Goal: Transaction & Acquisition: Purchase product/service

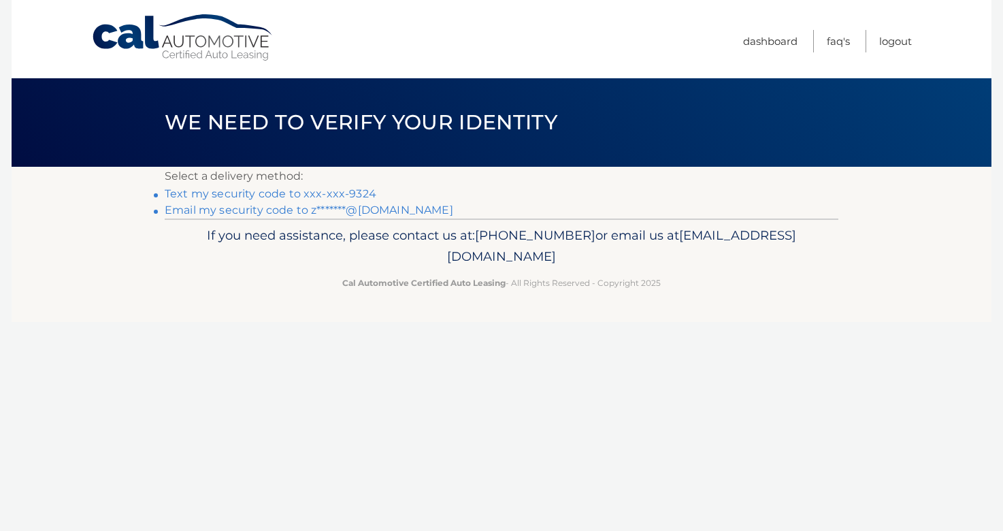
drag, startPoint x: 358, startPoint y: 193, endPoint x: 367, endPoint y: 192, distance: 8.9
click at [359, 192] on link "Text my security code to xxx-xxx-9324" at bounding box center [271, 193] width 212 height 13
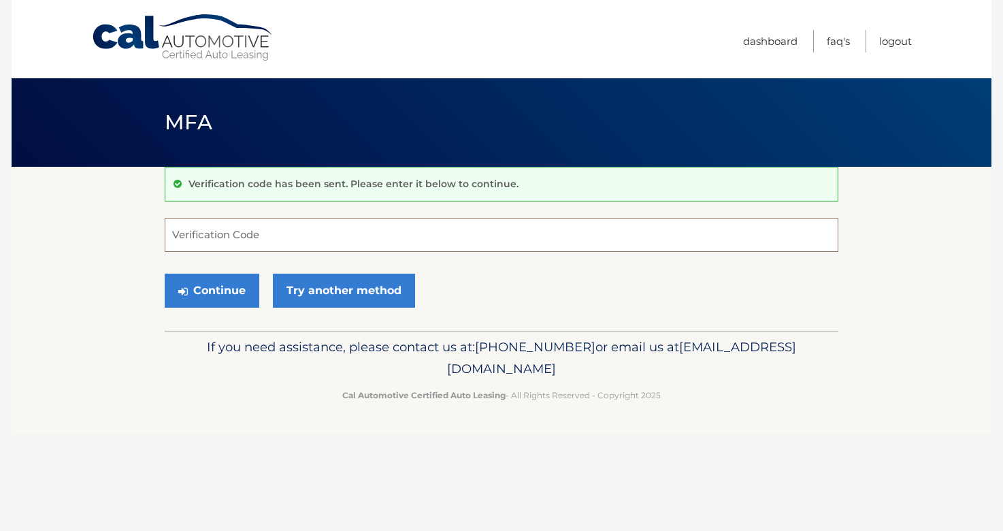
click at [294, 242] on input "Verification Code" at bounding box center [502, 235] width 674 height 34
type input "274440"
click at [165, 274] on button "Continue" at bounding box center [212, 291] width 95 height 34
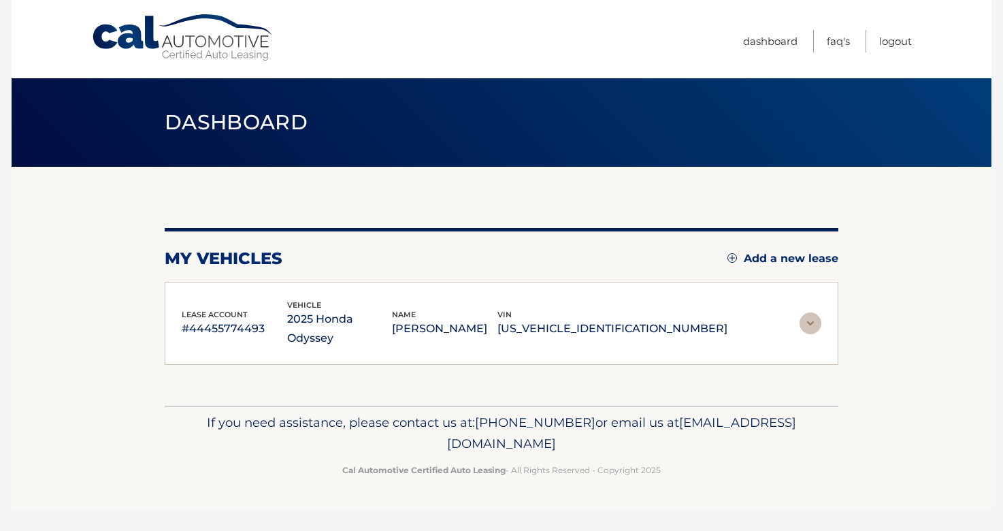
click at [207, 287] on div "lease account #44455774493 vehicle 2025 Honda Odyssey name LINA JOIJATI vin 5FN…" at bounding box center [502, 324] width 674 height 84
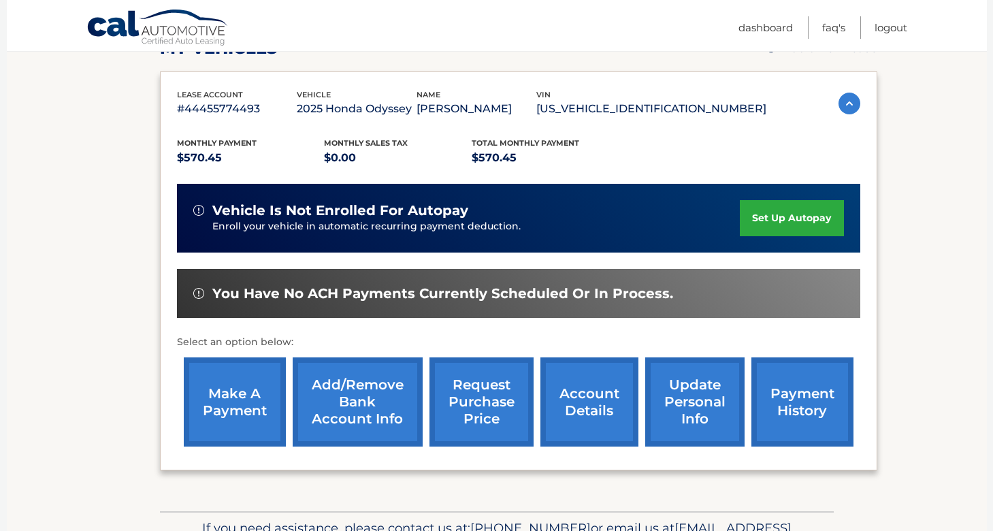
scroll to position [225, 0]
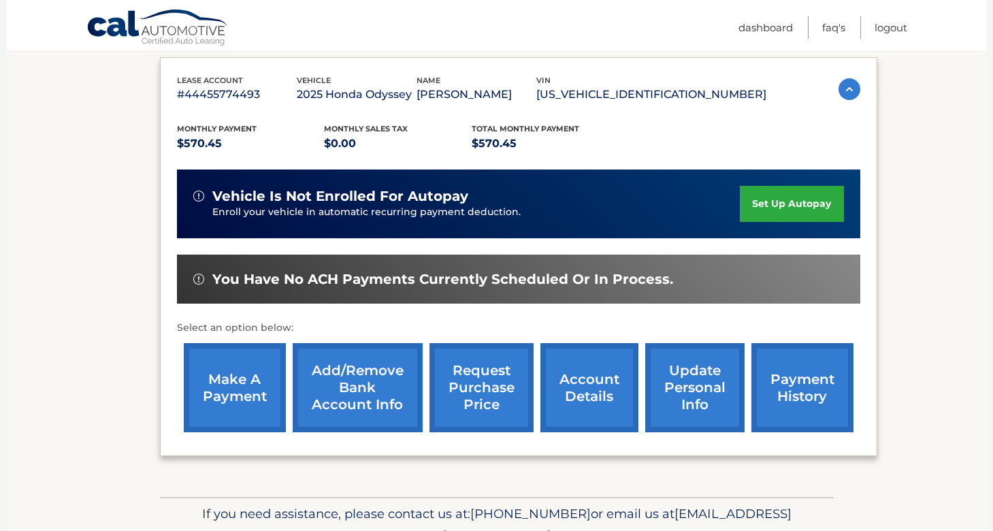
click at [209, 383] on link "make a payment" at bounding box center [235, 387] width 102 height 89
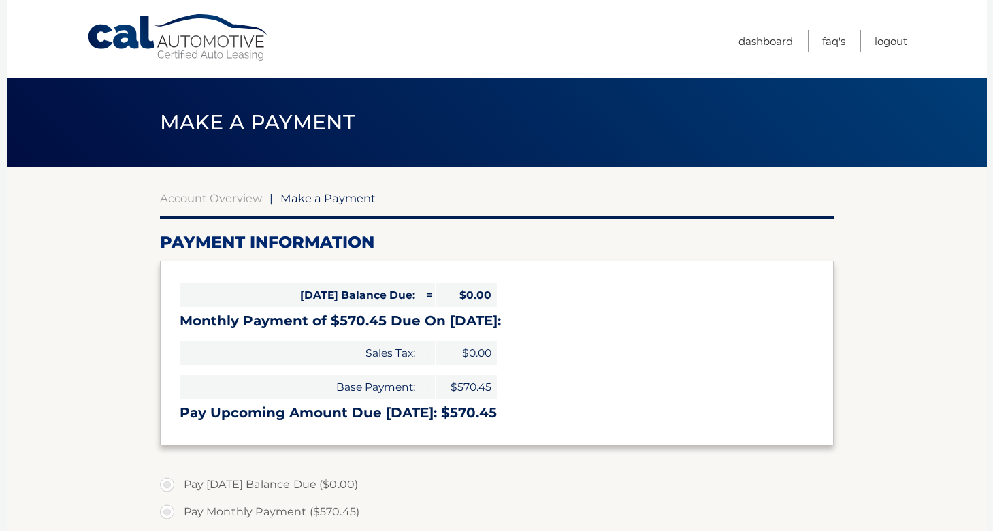
select select "YTg3MGFkZTEtMjJkNy00ODQ4LWJjNmItNGE0YzhkZThlMWM4"
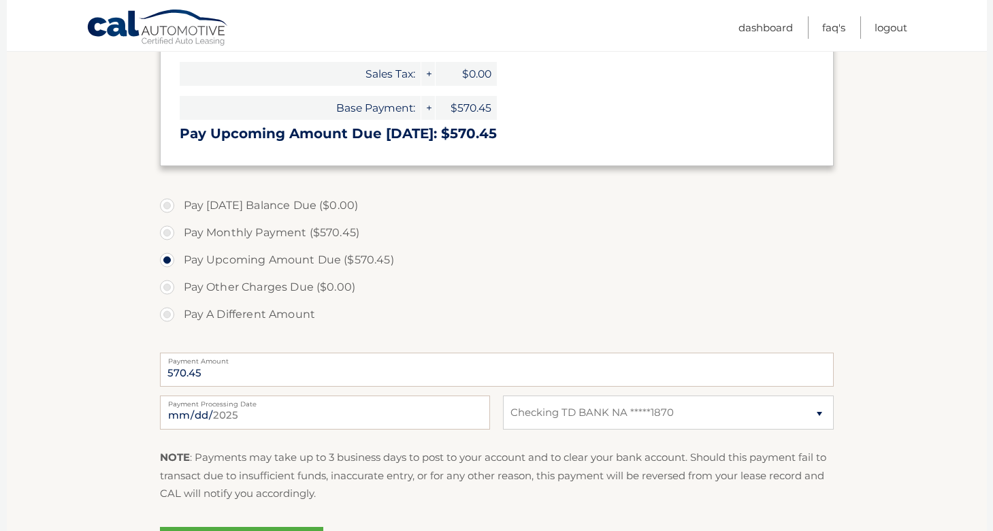
scroll to position [280, 0]
click at [203, 417] on input "2025-09-09" at bounding box center [325, 411] width 330 height 34
type input "2025-09-19"
click at [765, 267] on label "Pay Upcoming Amount Due ($570.45)" at bounding box center [497, 258] width 674 height 27
click at [179, 267] on input "Pay Upcoming Amount Due ($570.45)" at bounding box center [172, 256] width 14 height 22
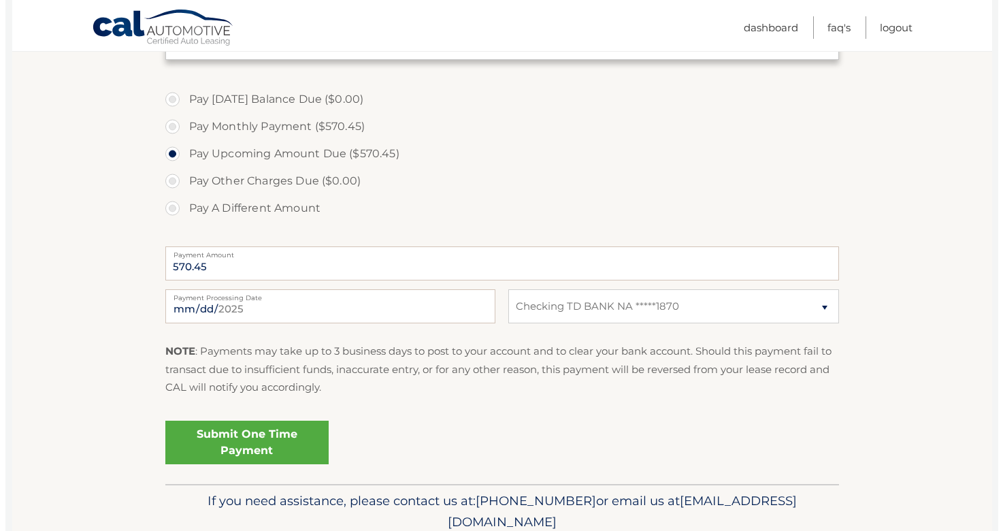
scroll to position [442, 0]
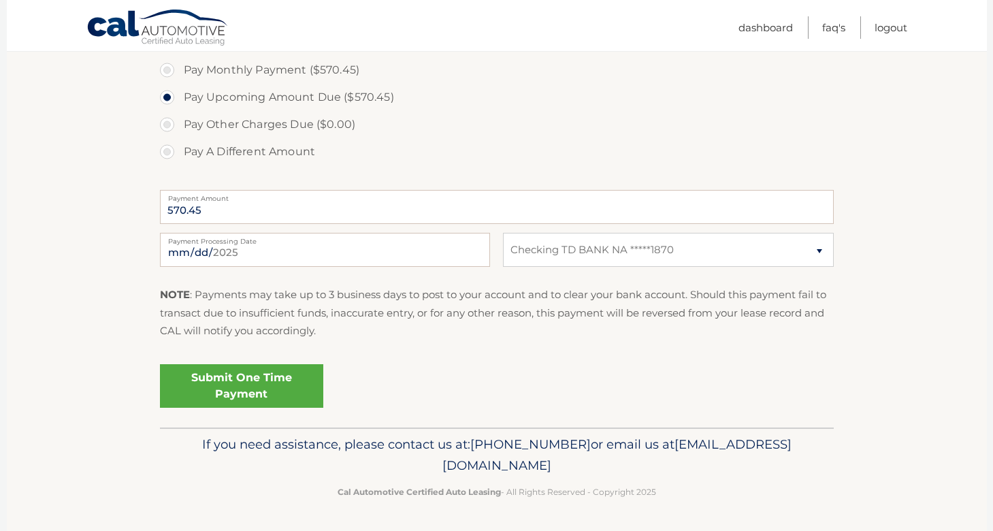
click at [245, 395] on link "Submit One Time Payment" at bounding box center [241, 386] width 163 height 44
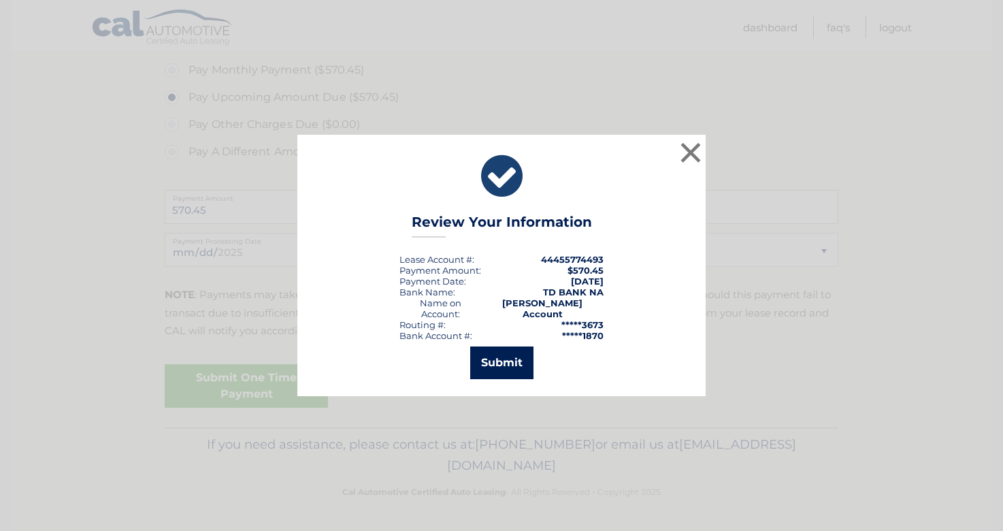
click at [490, 352] on button "Submit" at bounding box center [501, 362] width 63 height 33
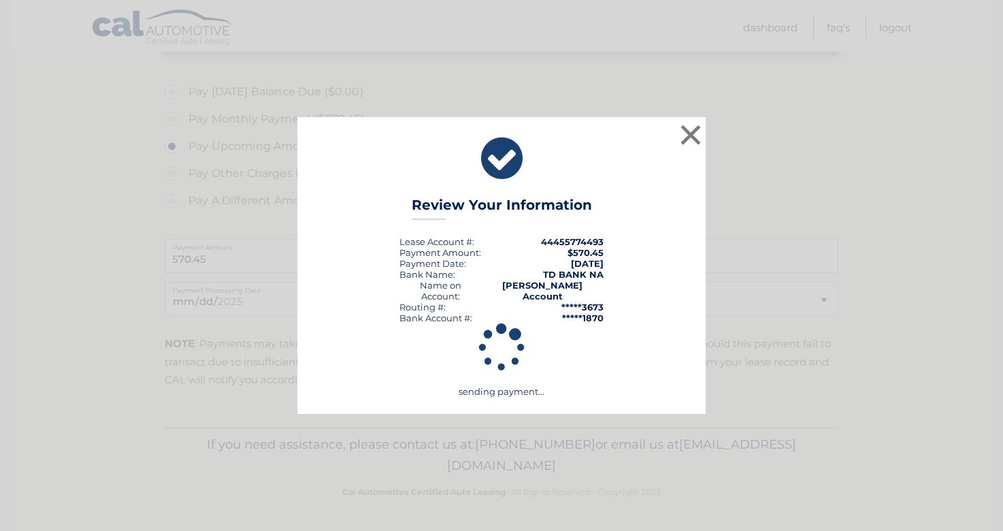
scroll to position [393, 0]
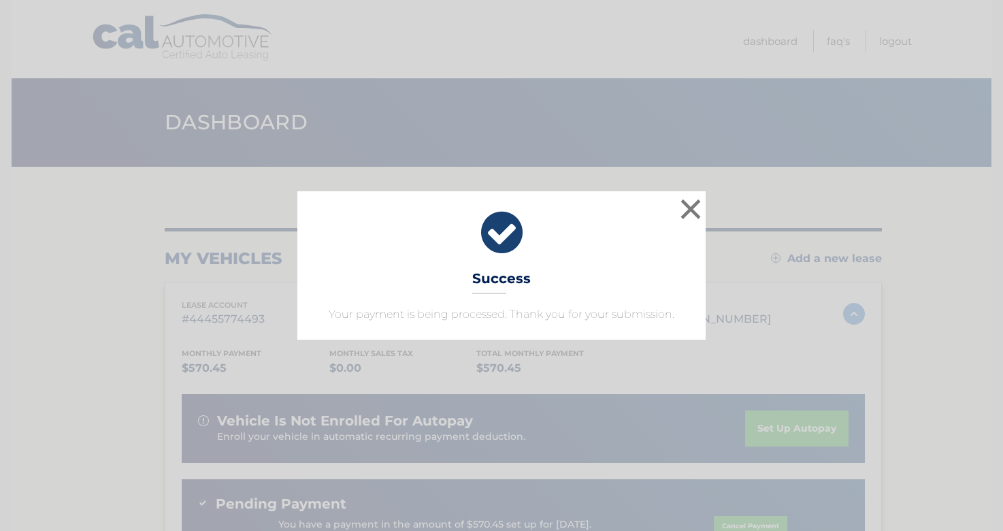
drag, startPoint x: 622, startPoint y: 232, endPoint x: 668, endPoint y: 220, distance: 47.9
click at [625, 231] on icon at bounding box center [501, 232] width 374 height 49
click at [697, 207] on button "×" at bounding box center [690, 208] width 27 height 27
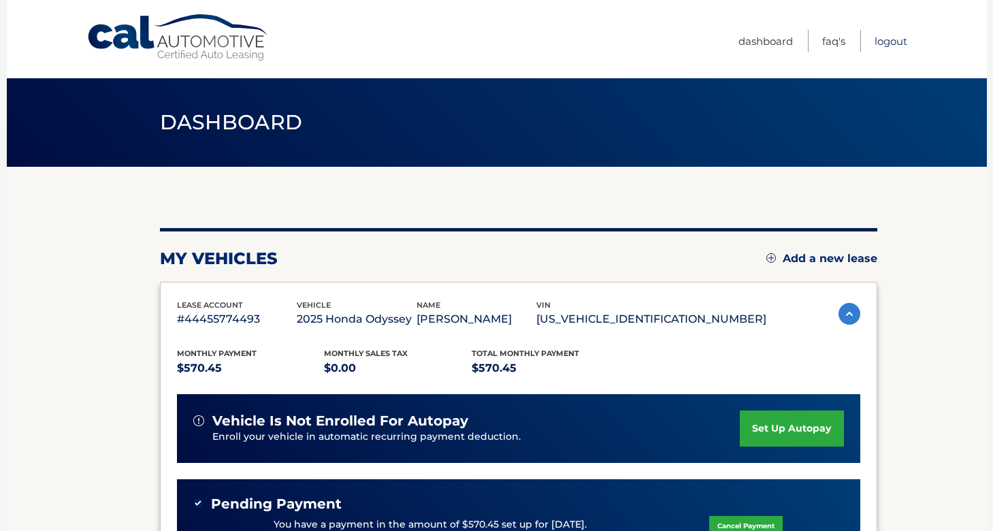
drag, startPoint x: 896, startPoint y: 38, endPoint x: 900, endPoint y: 47, distance: 9.7
click at [896, 39] on link "Logout" at bounding box center [891, 41] width 33 height 22
